Goal: Information Seeking & Learning: Learn about a topic

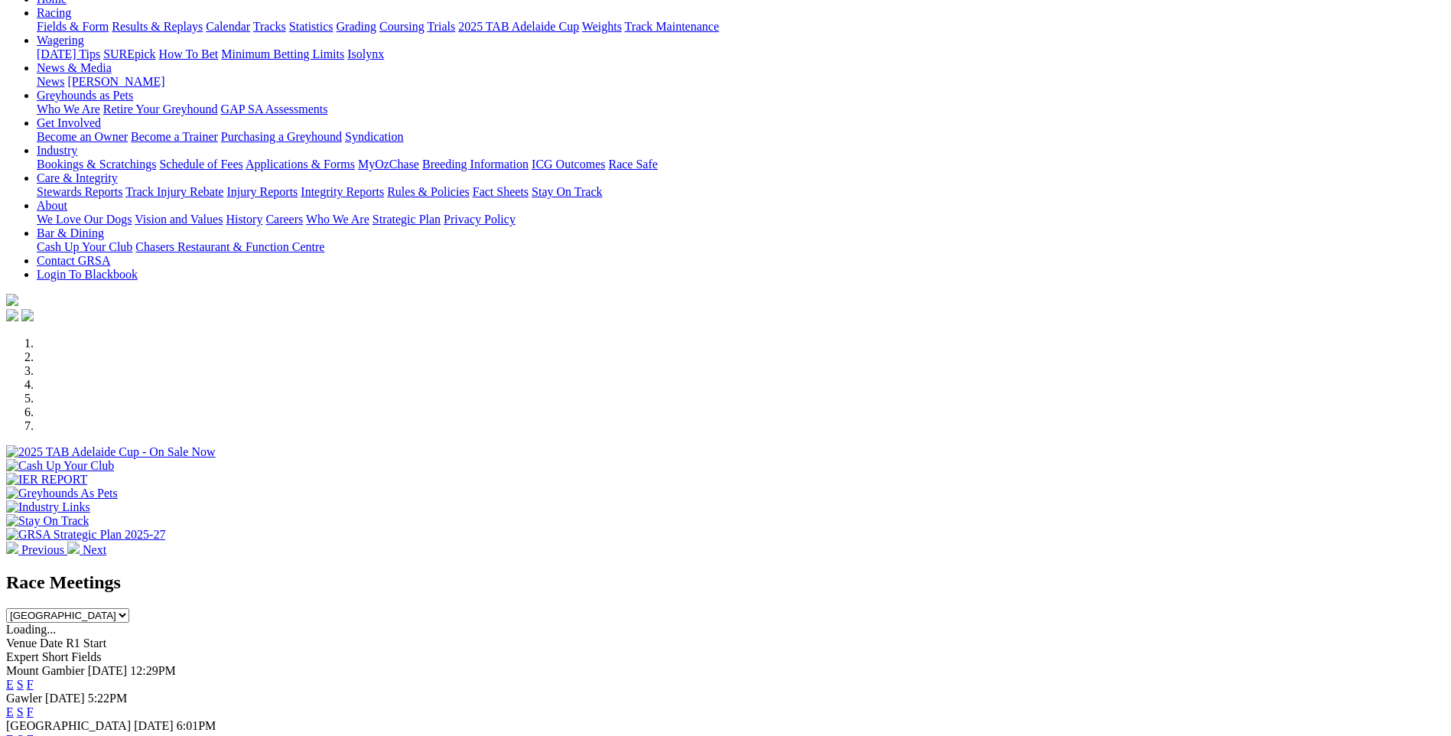
scroll to position [153, 0]
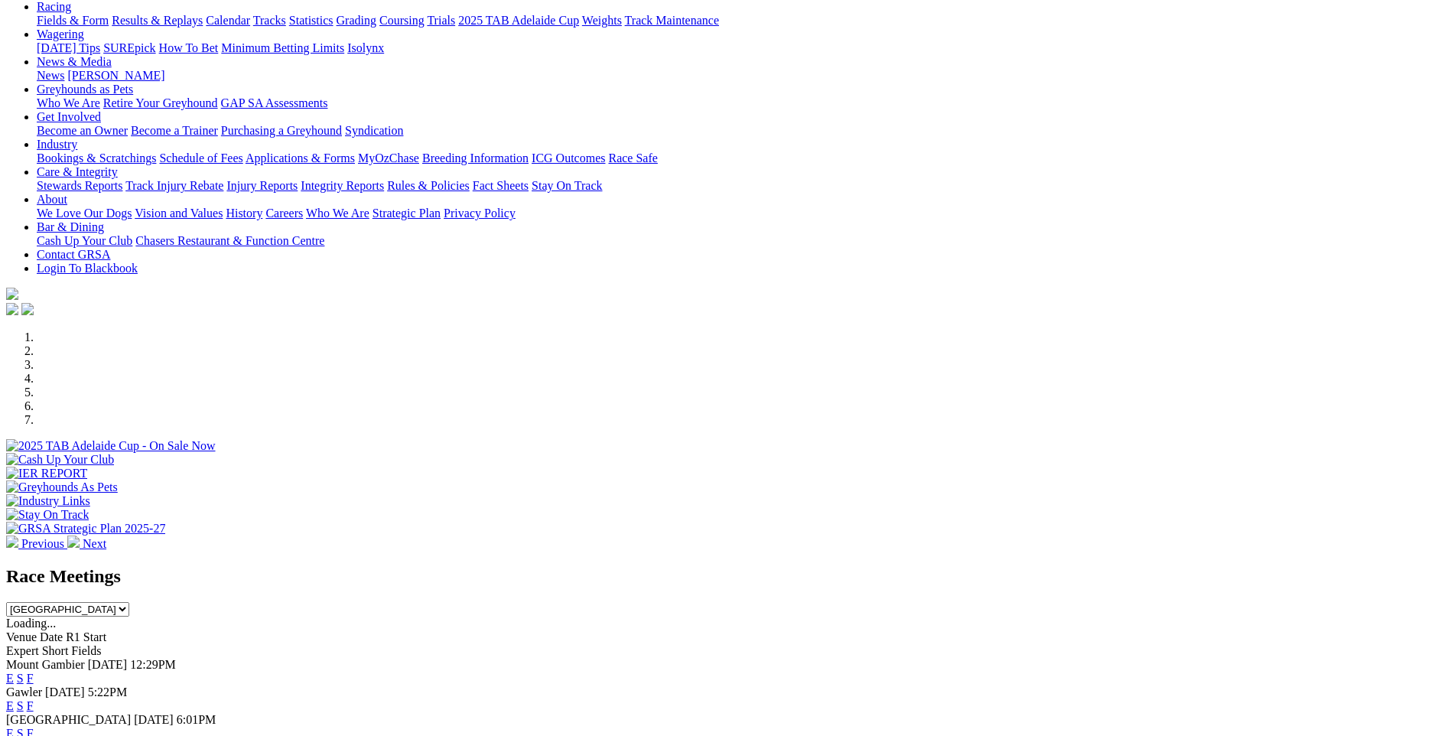
click at [34, 699] on link "F" at bounding box center [30, 705] width 7 height 13
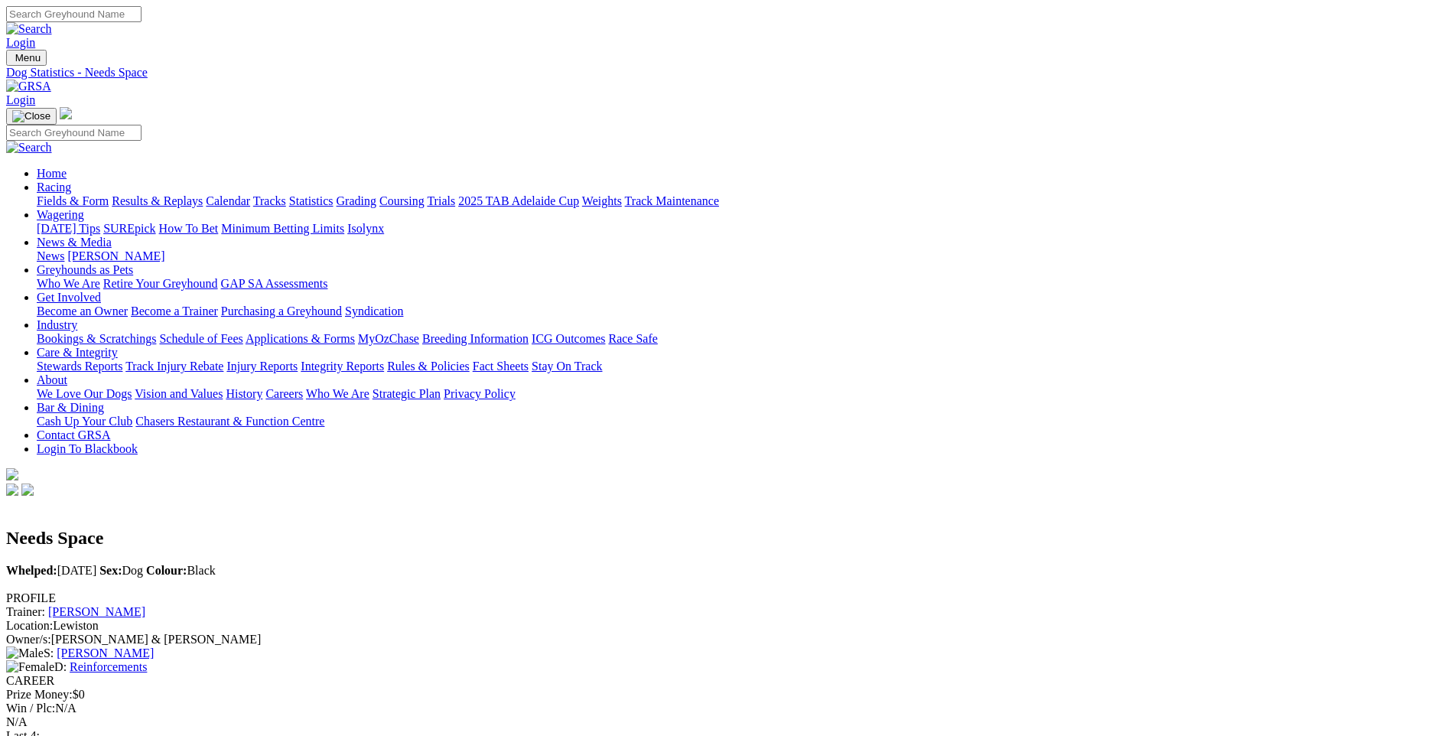
click at [109, 194] on link "Fields & Form" at bounding box center [73, 200] width 72 height 13
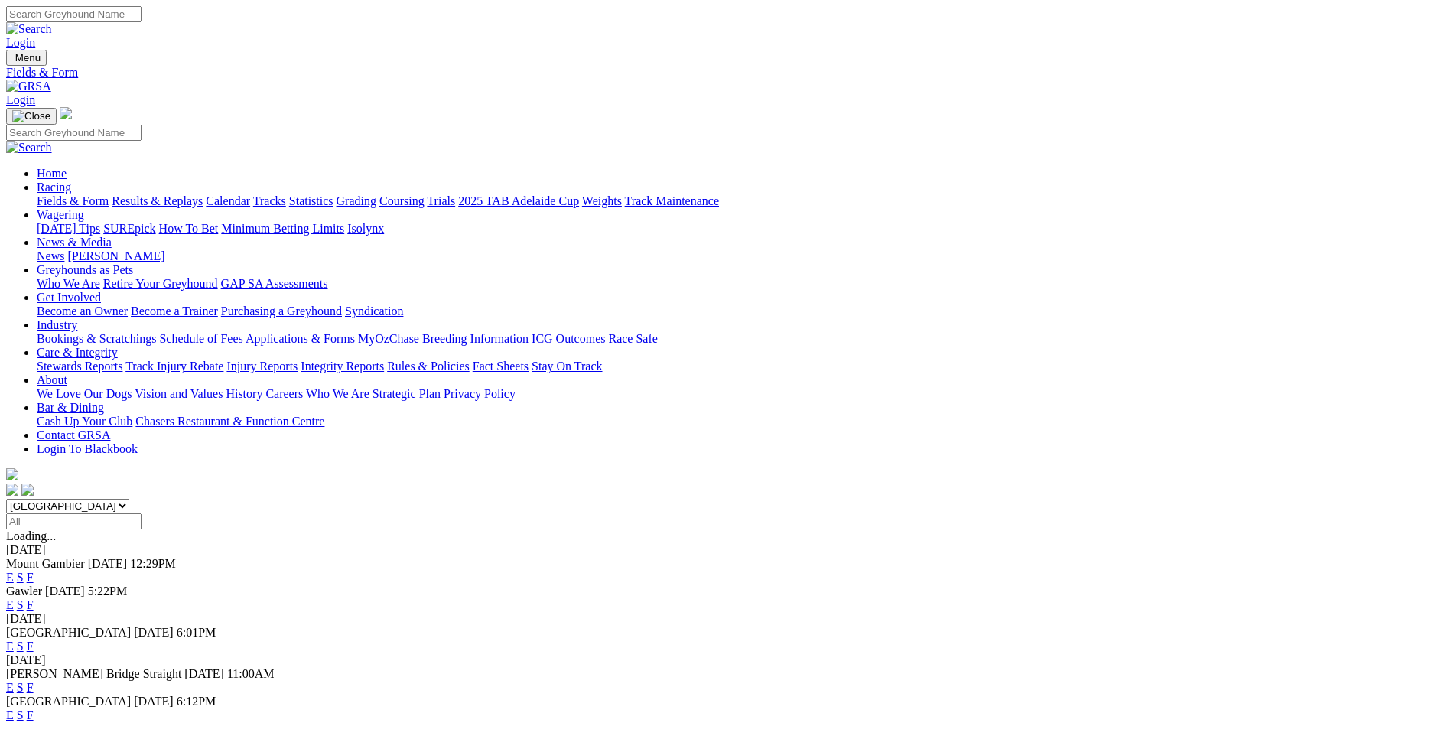
click at [34, 598] on link "F" at bounding box center [30, 604] width 7 height 13
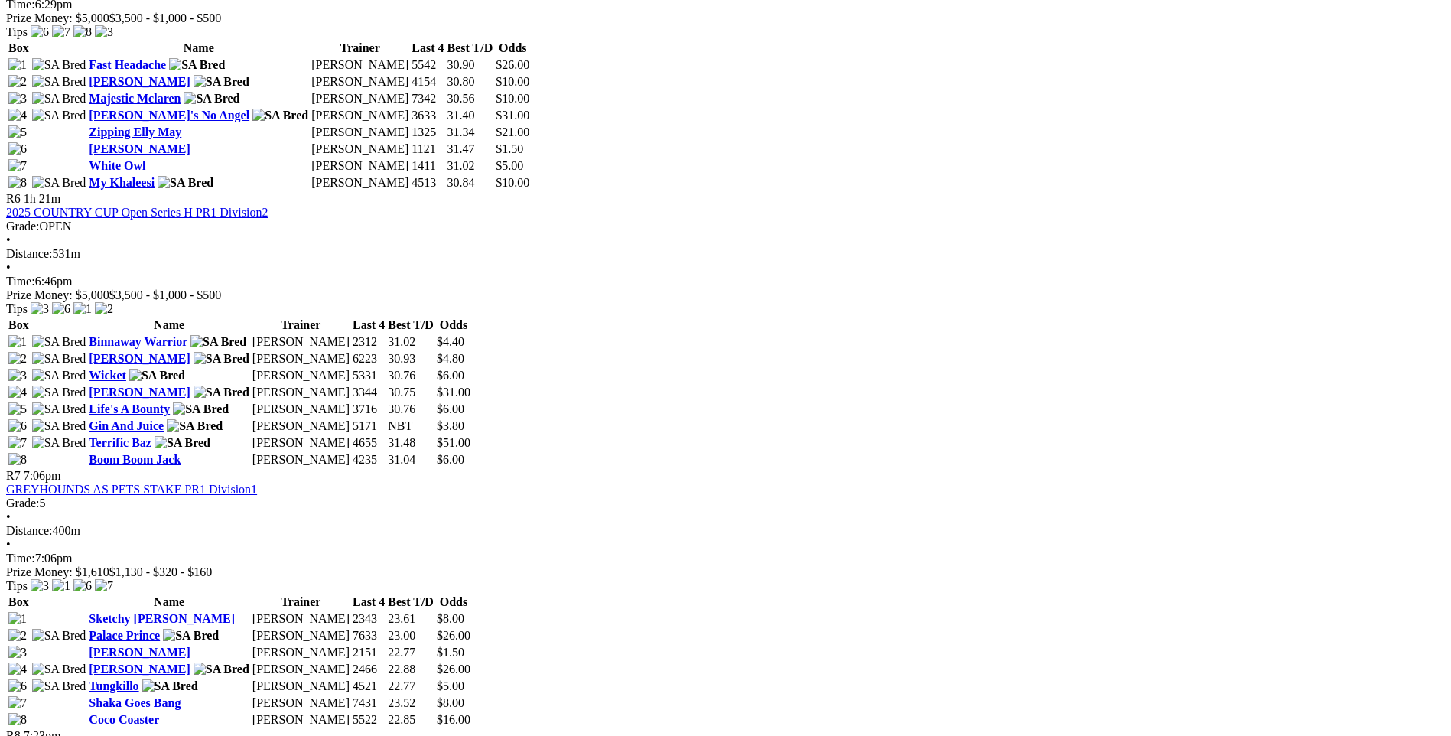
scroll to position [1913, 0]
